Goal: Book appointment/travel/reservation

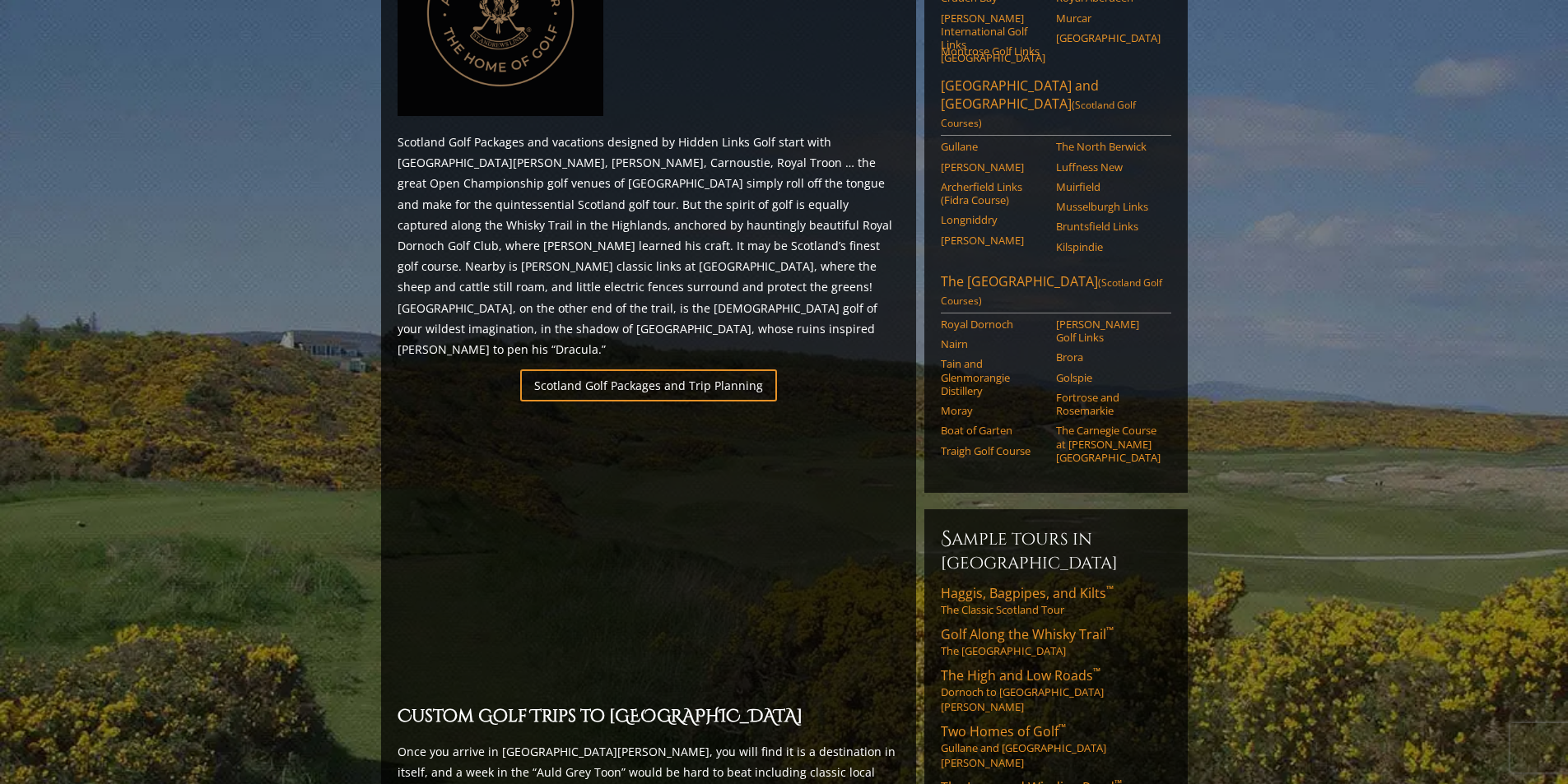
scroll to position [1152, 0]
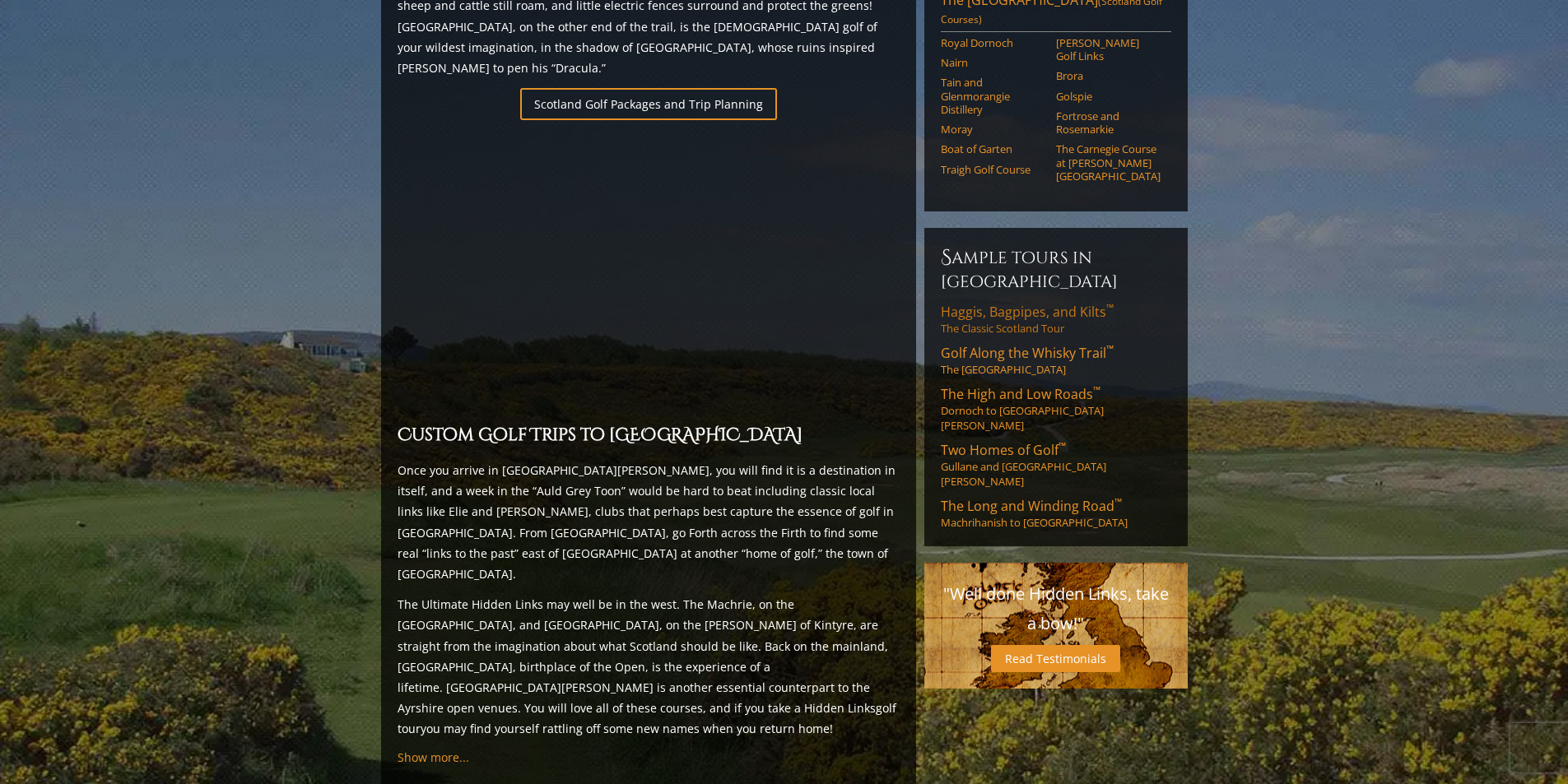
click at [1031, 303] on link "Haggis, Bagpipes, and Kilts ™ The Classic Scotland Tour" at bounding box center [1056, 319] width 231 height 33
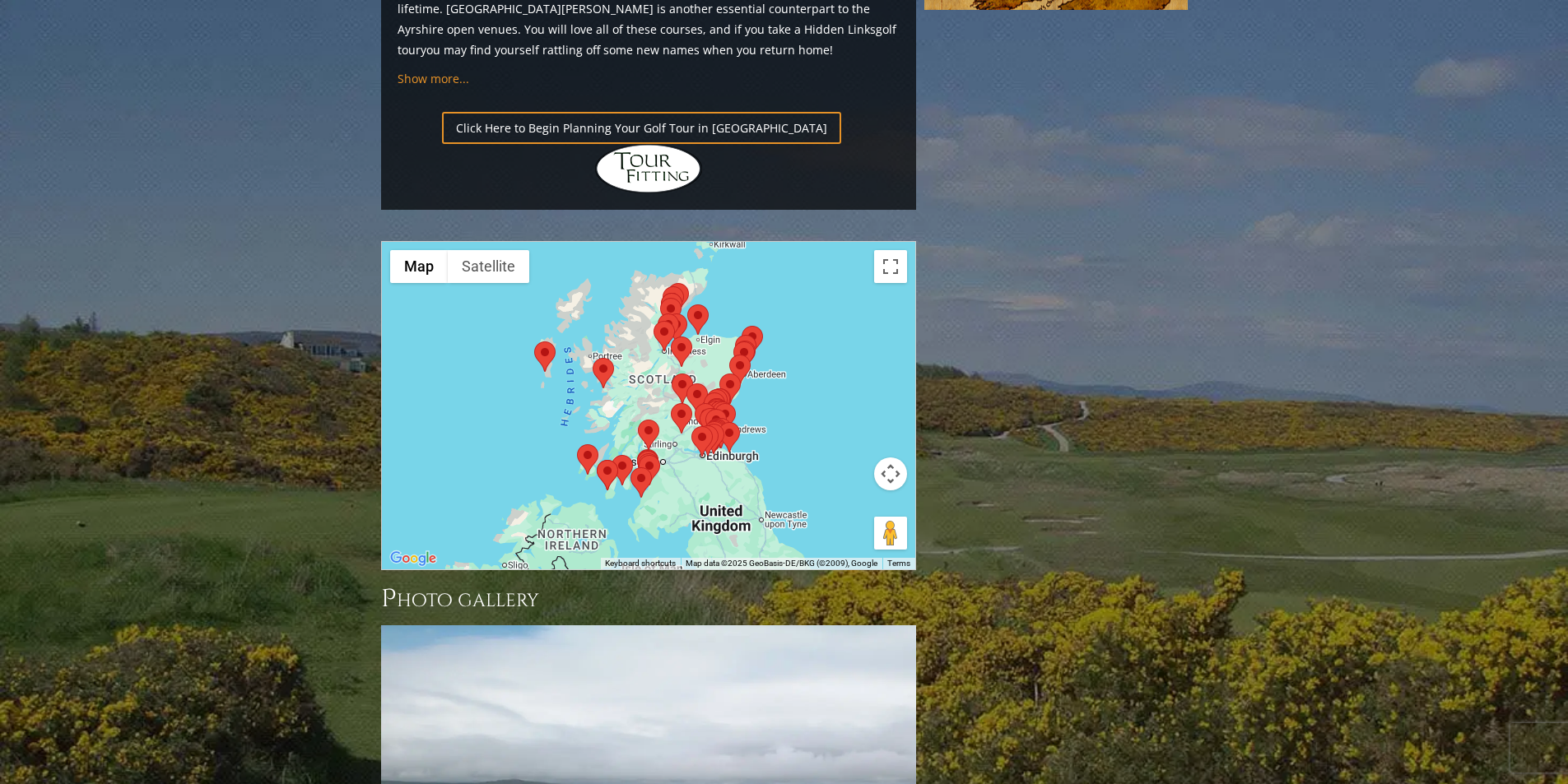
scroll to position [2227, 0]
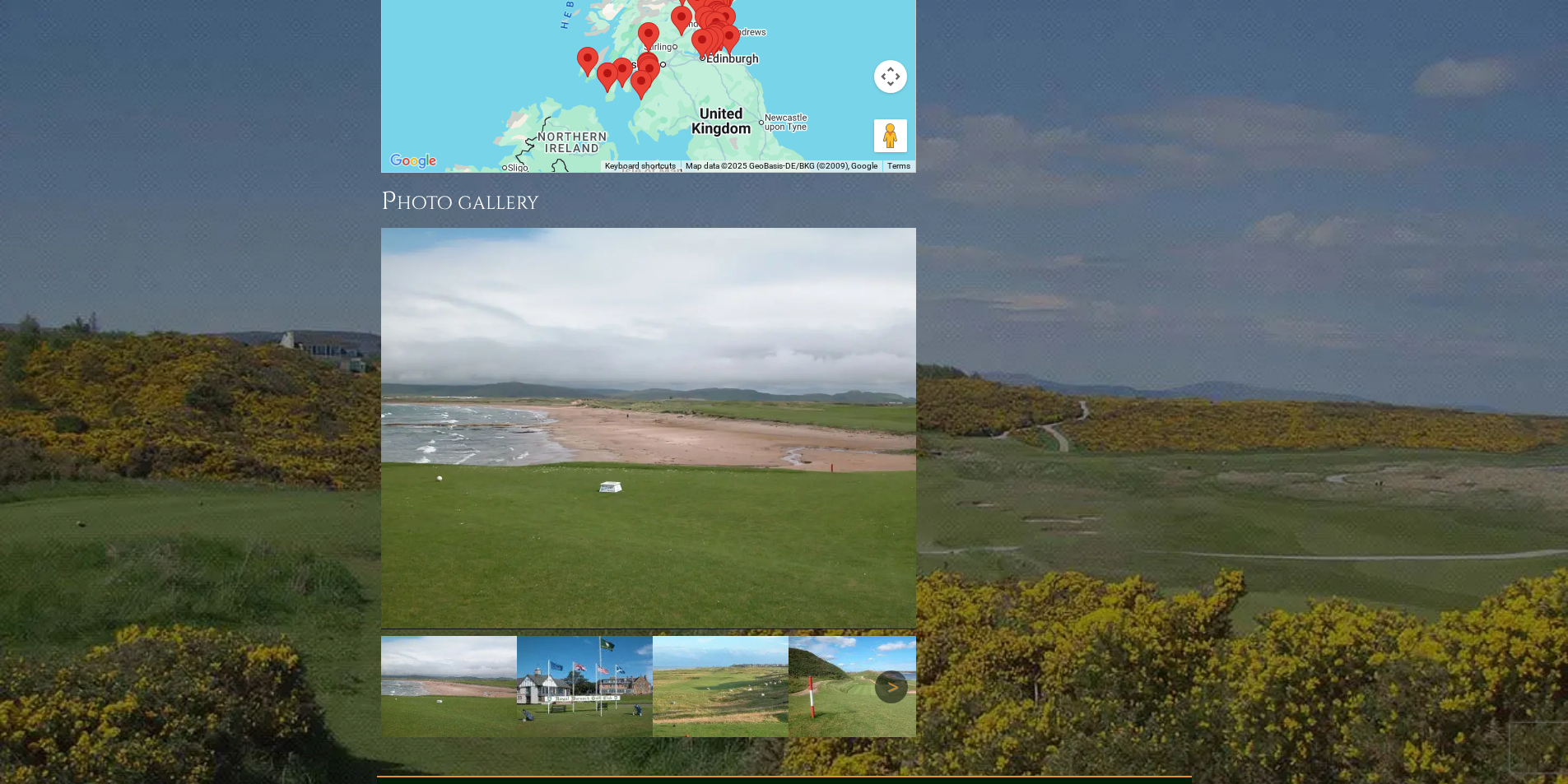
click at [883, 671] on link "Next" at bounding box center [892, 687] width 33 height 33
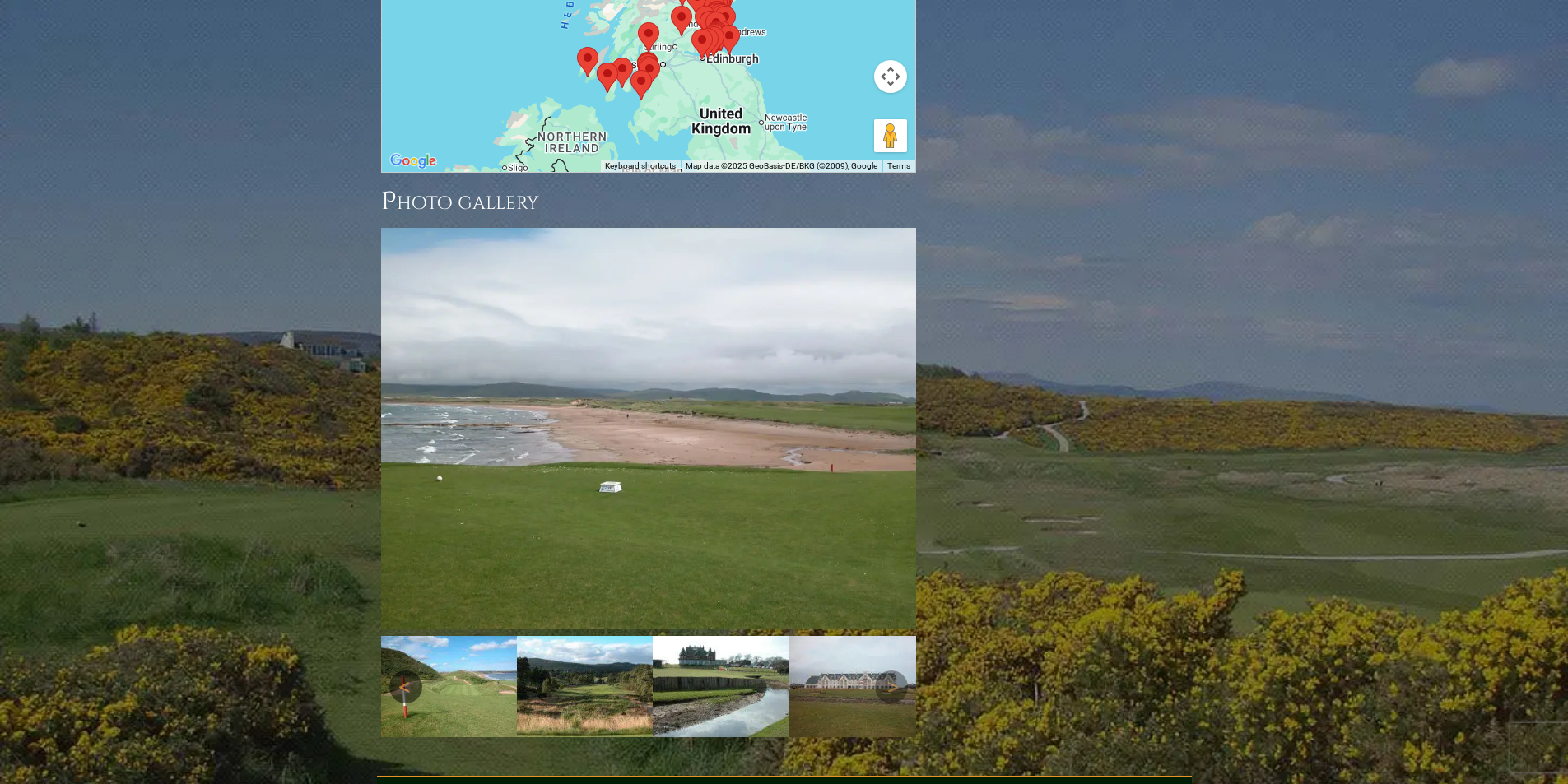
click at [396, 671] on link "Previous" at bounding box center [406, 687] width 33 height 33
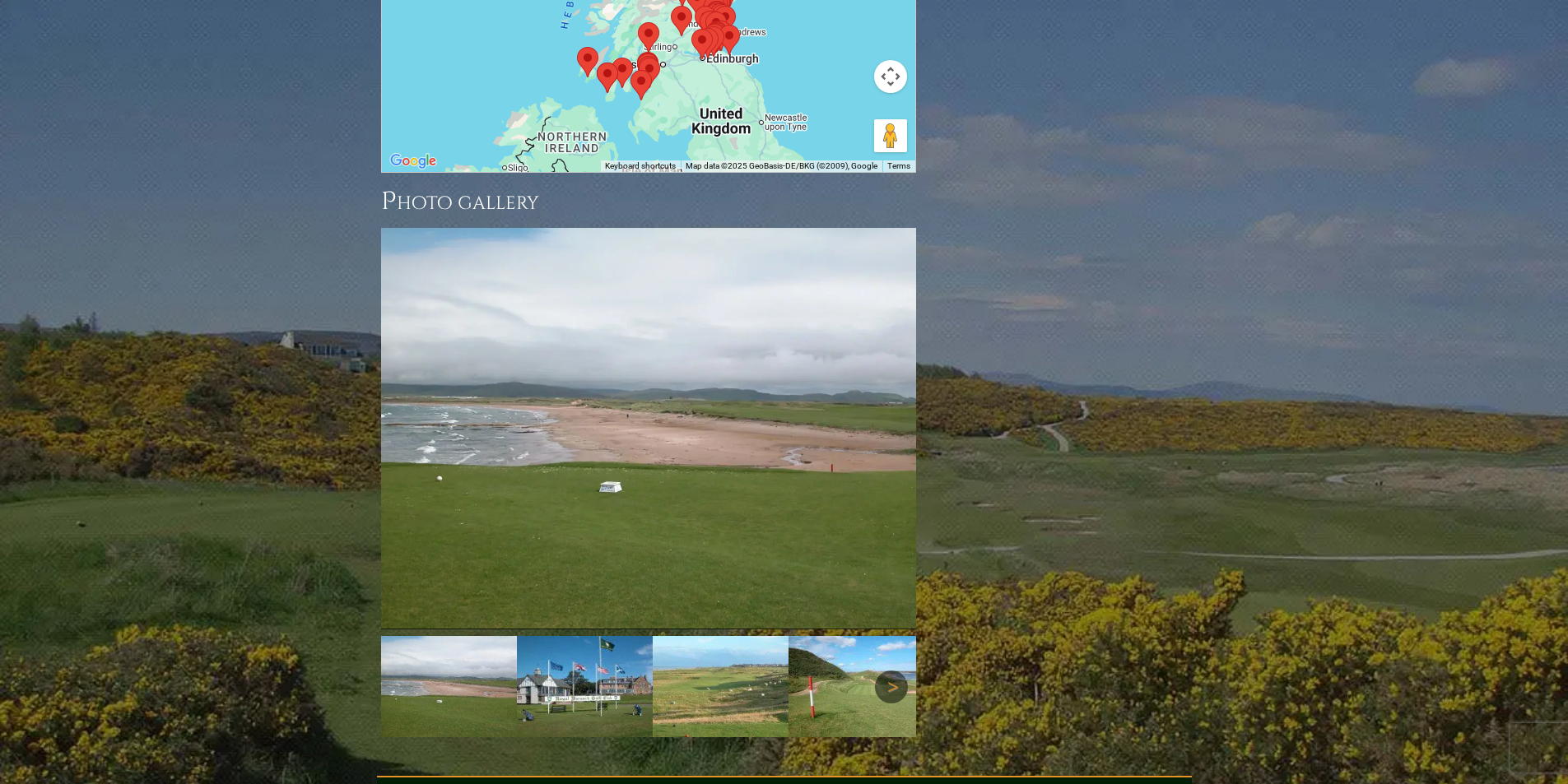
click at [892, 671] on link "Next" at bounding box center [892, 687] width 33 height 33
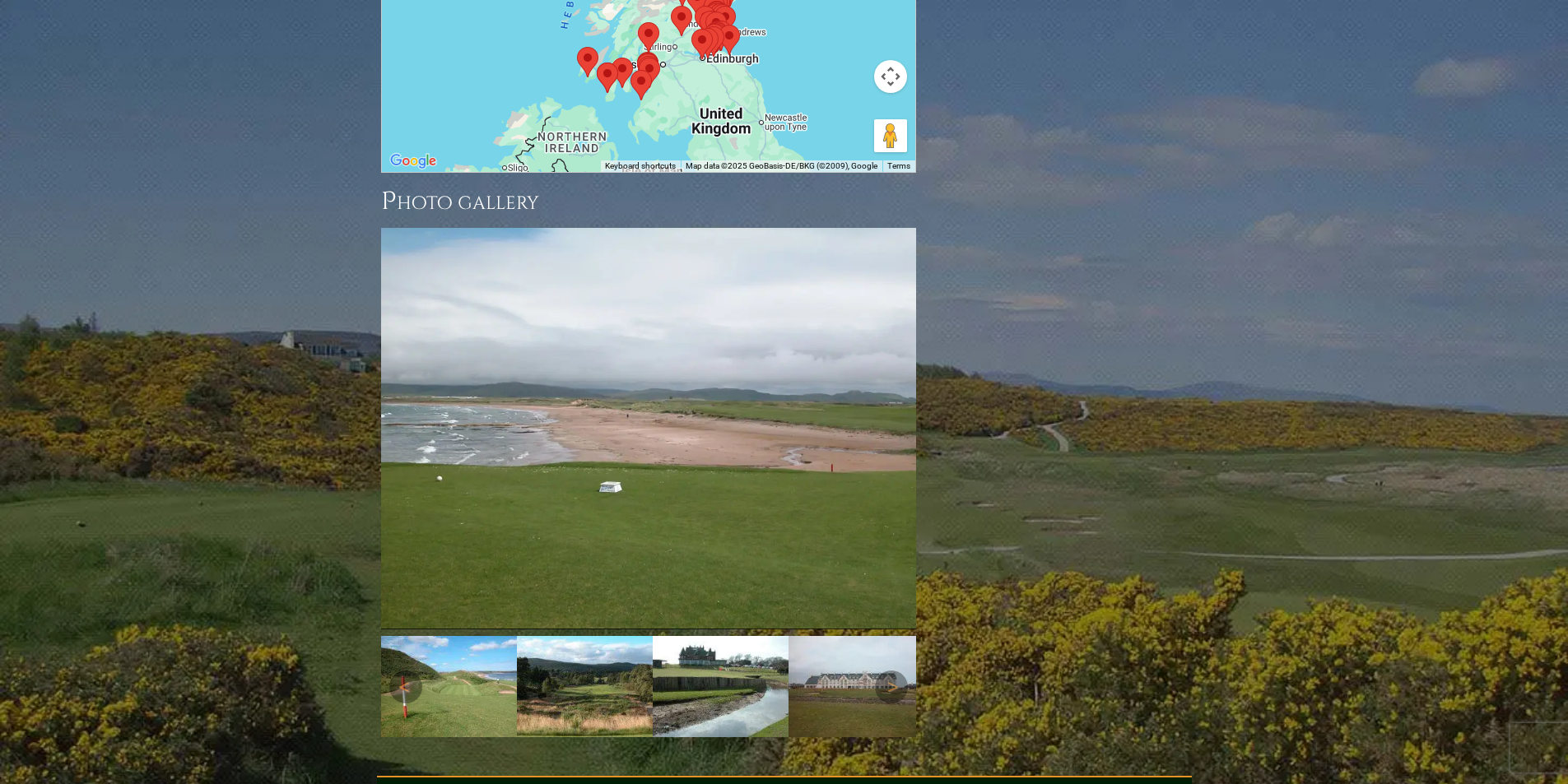
click at [573, 636] on img at bounding box center [585, 686] width 135 height 102
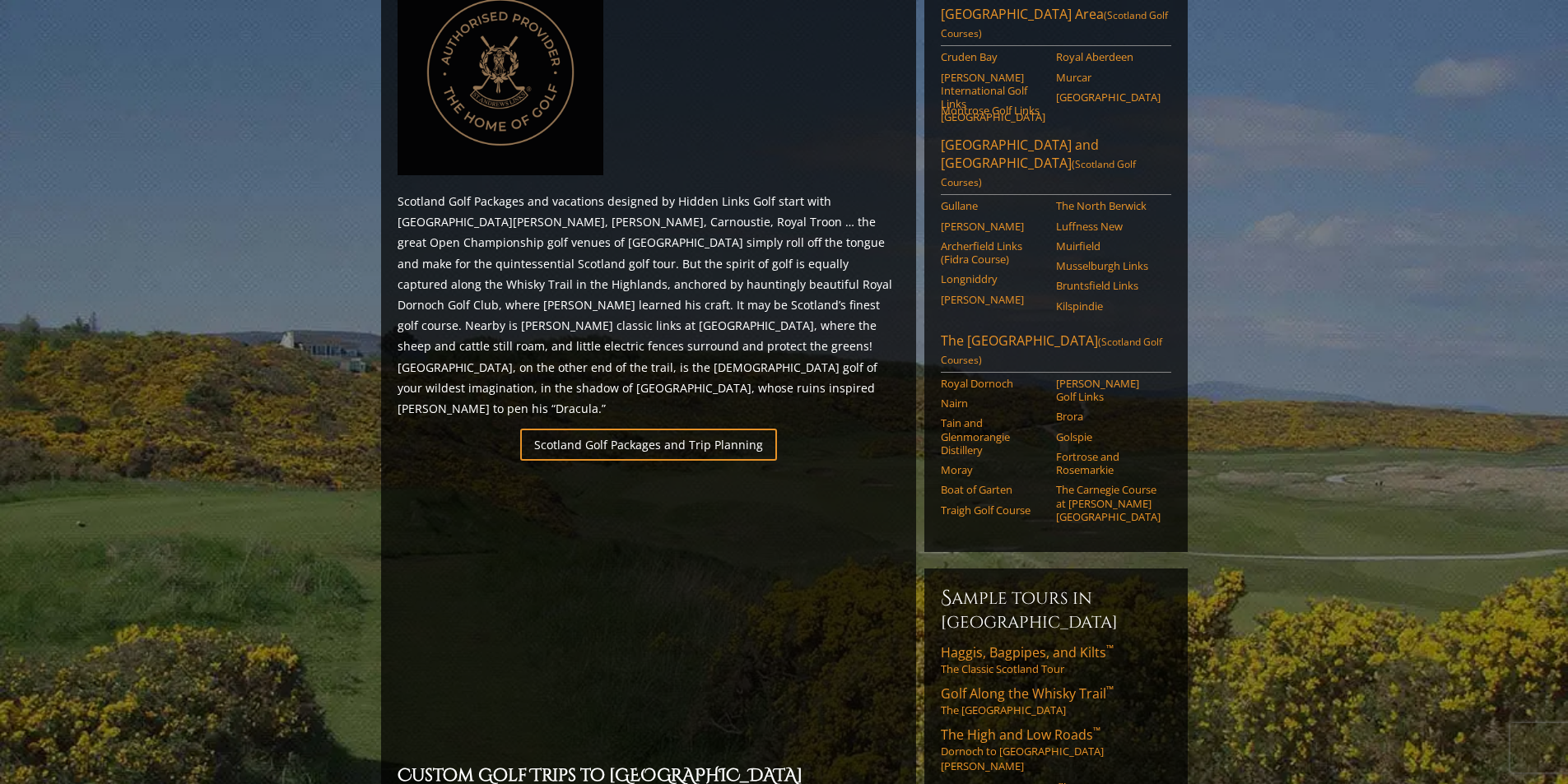
scroll to position [1152, 0]
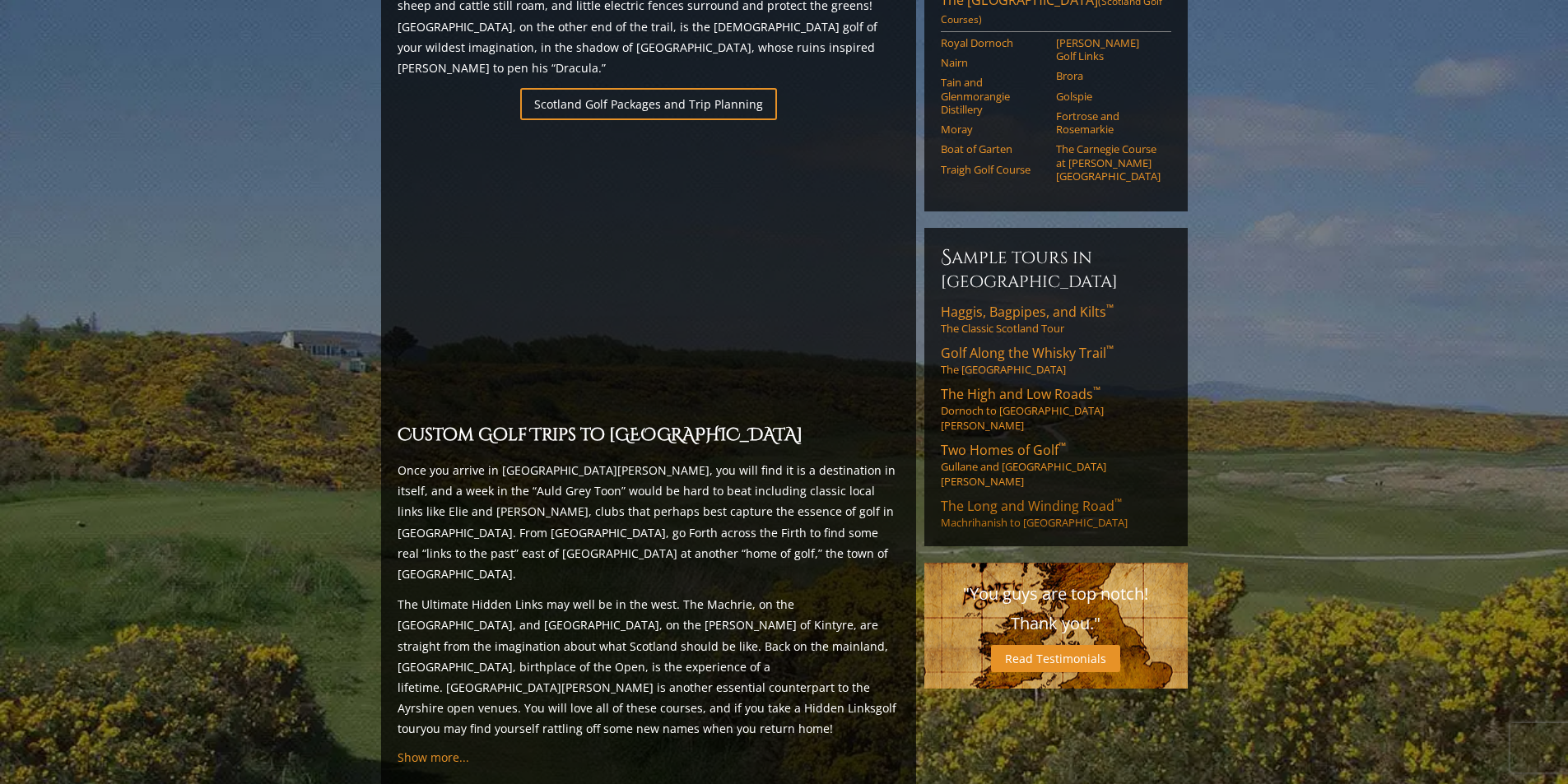
click at [992, 497] on span "The Long and Winding Road ™" at bounding box center [1032, 506] width 181 height 18
click at [1003, 497] on link "The Long and Winding Road ™ Machrihanish to [GEOGRAPHIC_DATA]" at bounding box center [1056, 513] width 231 height 33
